Goal: Task Accomplishment & Management: Manage account settings

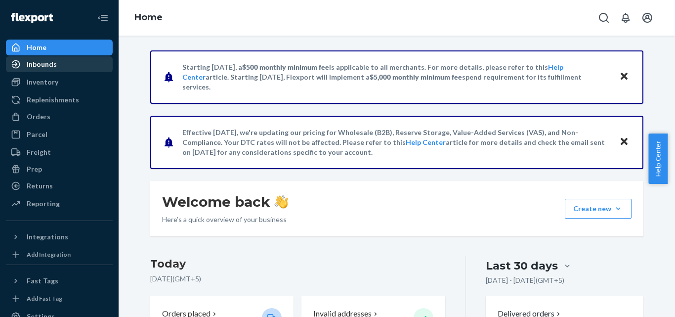
drag, startPoint x: 62, startPoint y: 90, endPoint x: 60, endPoint y: 70, distance: 20.4
click at [62, 90] on div "Inventory Products" at bounding box center [59, 82] width 107 height 17
click at [54, 75] on link "Inventory" at bounding box center [59, 82] width 107 height 16
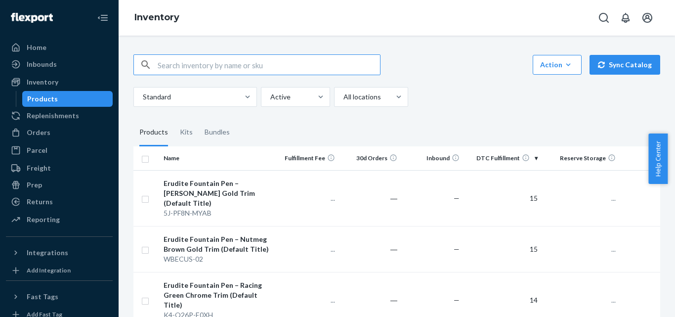
click at [173, 63] on input "text" at bounding box center [269, 65] width 222 height 20
paste input "PY-FT0Z-GPO4"
type input "PY-FT0Z-GPO4"
